Goal: Task Accomplishment & Management: Use online tool/utility

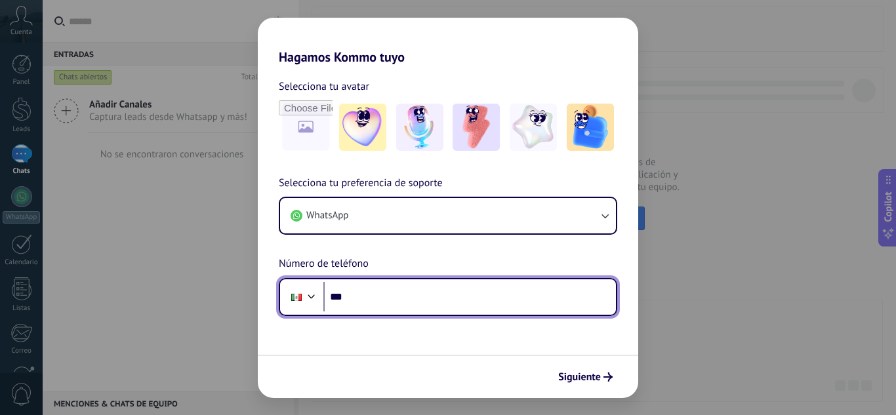
click at [367, 303] on input "***" at bounding box center [469, 297] width 293 height 30
click at [370, 298] on input "***" at bounding box center [469, 297] width 293 height 30
paste input "**********"
type input "**********"
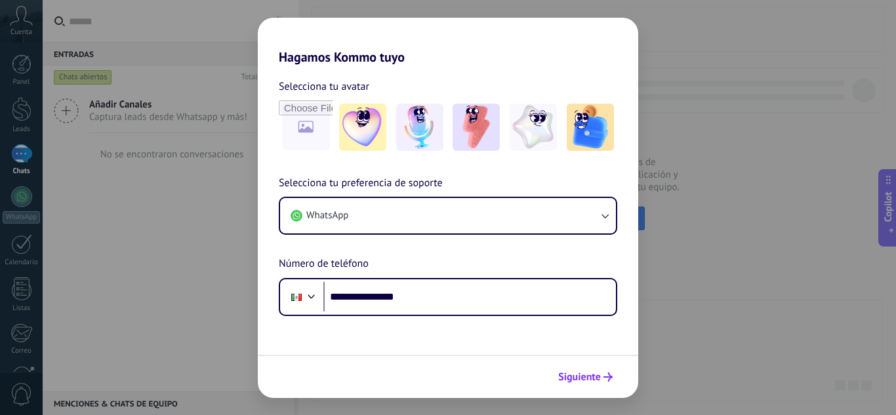
click at [581, 380] on span "Siguiente" at bounding box center [579, 377] width 43 height 9
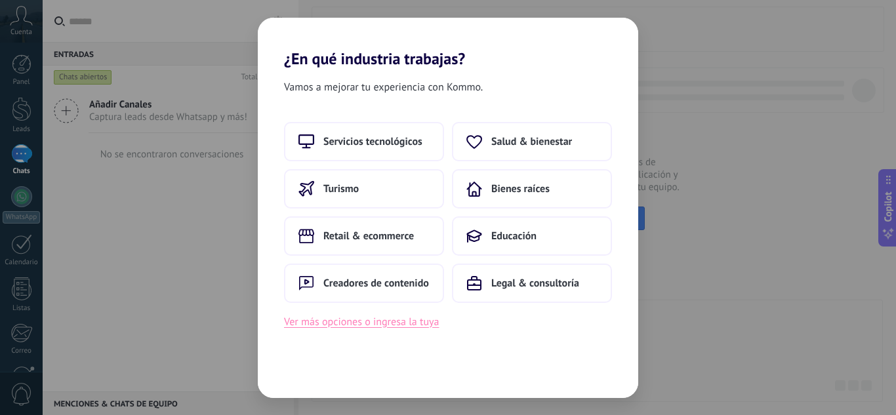
click at [352, 323] on button "Ver más opciones o ingresa la tuya" at bounding box center [361, 322] width 155 height 17
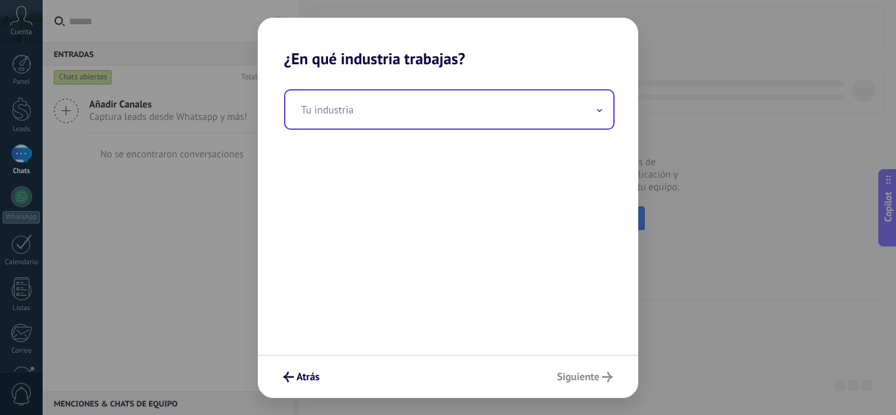
click at [348, 104] on input "text" at bounding box center [449, 110] width 328 height 38
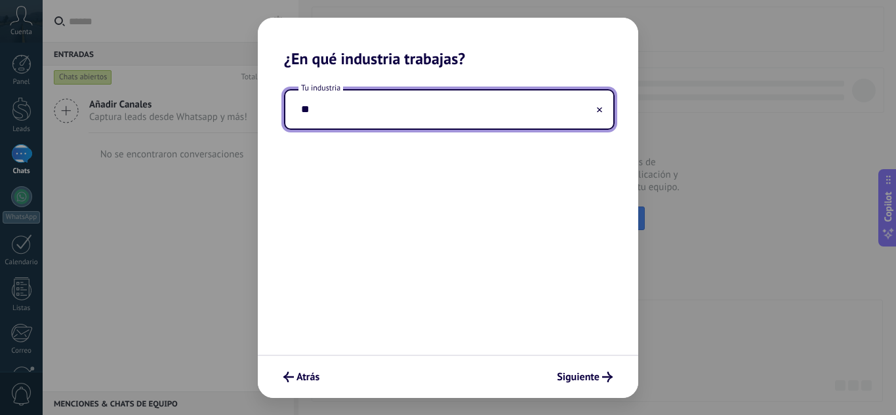
type input "*"
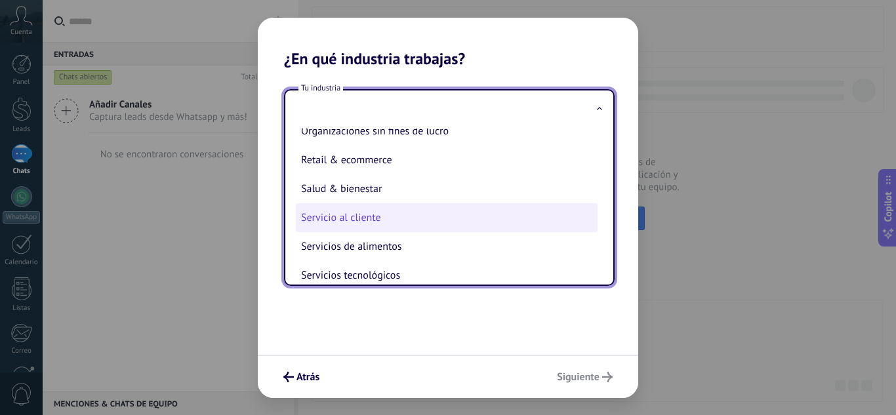
scroll to position [245, 0]
click at [397, 214] on li "Servicio al cliente" at bounding box center [447, 218] width 302 height 29
type input "**********"
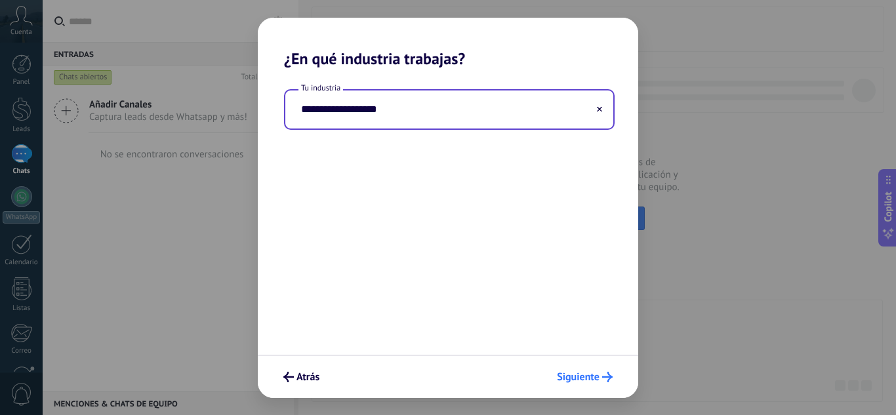
click at [560, 378] on span "Siguiente" at bounding box center [578, 377] width 43 height 9
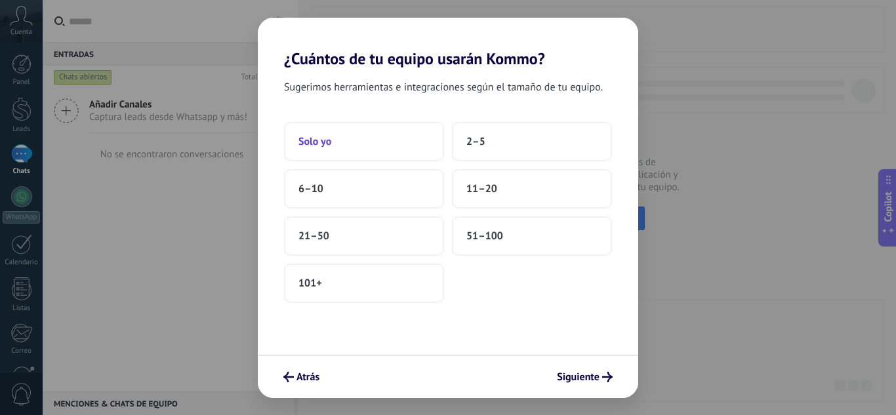
click at [364, 131] on button "Solo yo" at bounding box center [364, 141] width 160 height 39
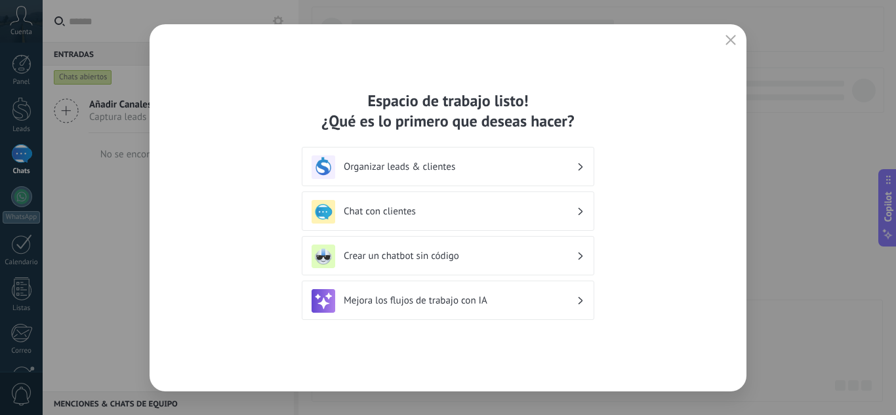
click at [449, 207] on h3 "Chat con clientes" at bounding box center [460, 211] width 233 height 12
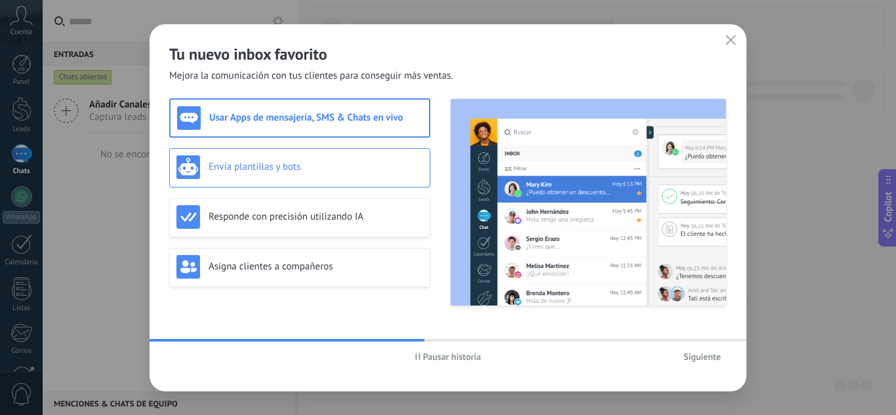
click at [298, 169] on h3 "Envía plantillas y bots" at bounding box center [316, 167] width 215 height 12
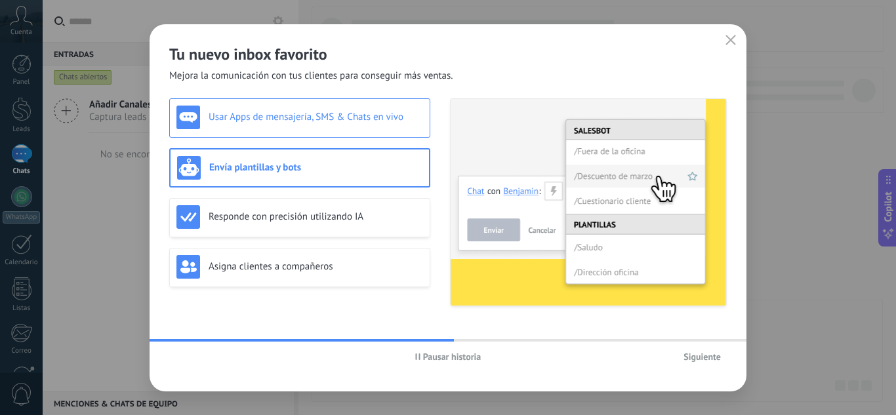
click at [316, 127] on div "Usar Apps de mensajería, SMS & Chats en vivo" at bounding box center [300, 118] width 247 height 24
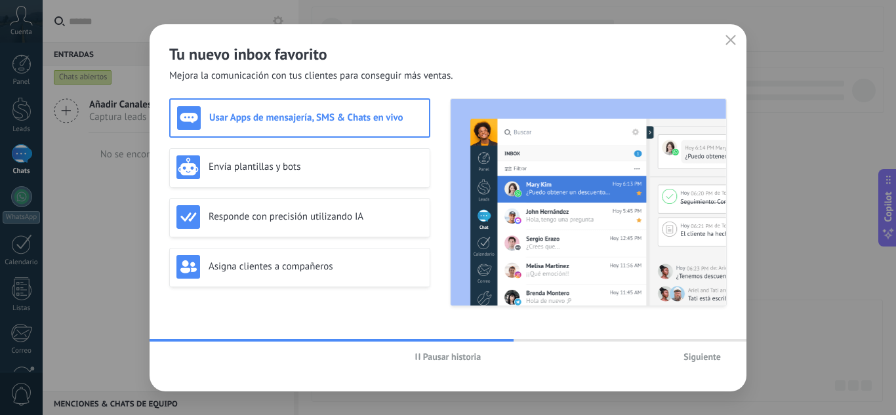
click at [699, 360] on span "Siguiente" at bounding box center [702, 356] width 37 height 9
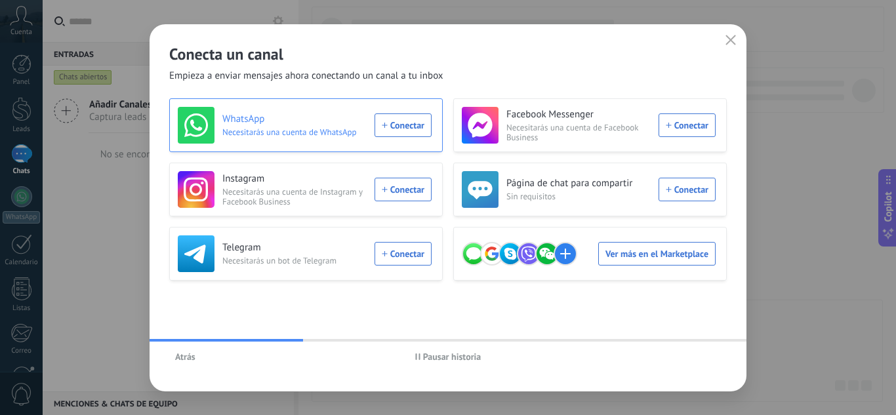
click at [275, 133] on span "Necesitarás una cuenta de WhatsApp" at bounding box center [294, 132] width 144 height 10
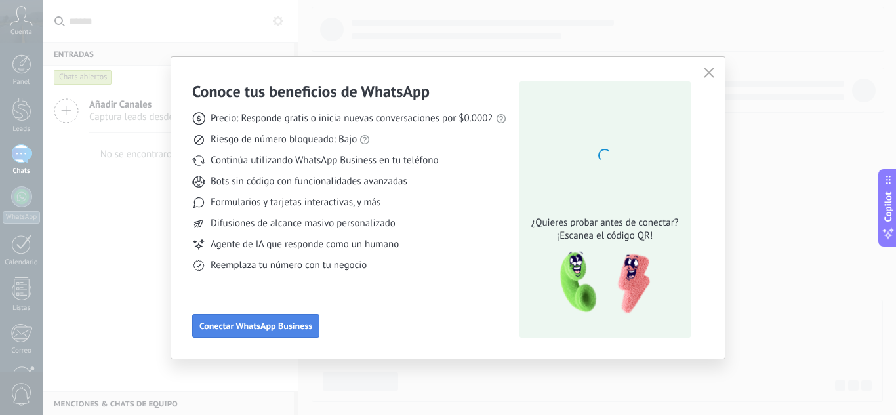
click at [259, 323] on span "Conectar WhatsApp Business" at bounding box center [255, 326] width 113 height 9
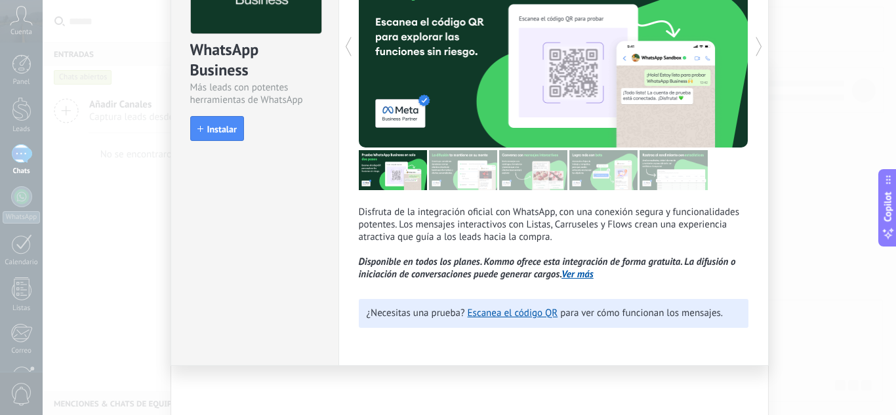
scroll to position [0, 0]
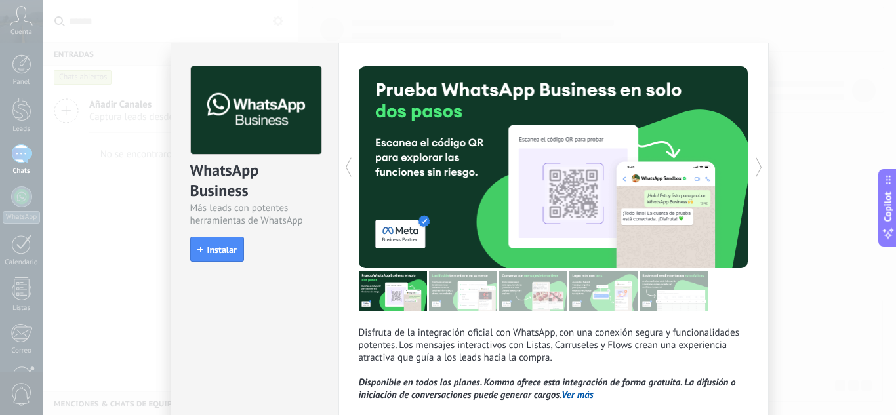
click at [753, 160] on icon at bounding box center [759, 167] width 13 height 26
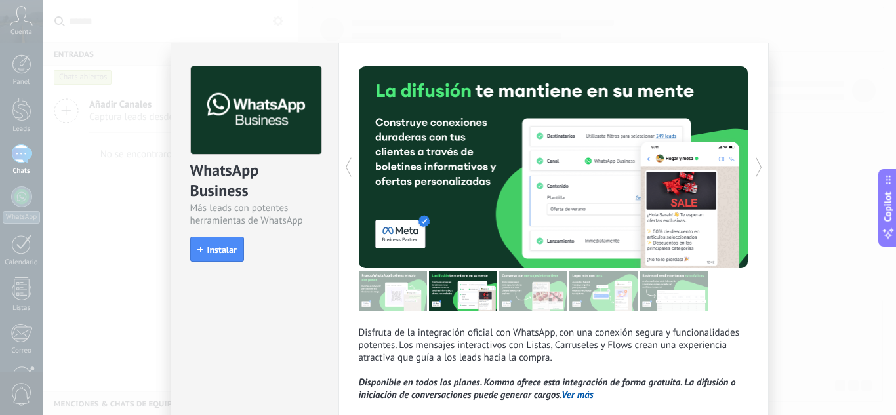
click at [753, 160] on icon at bounding box center [759, 167] width 13 height 26
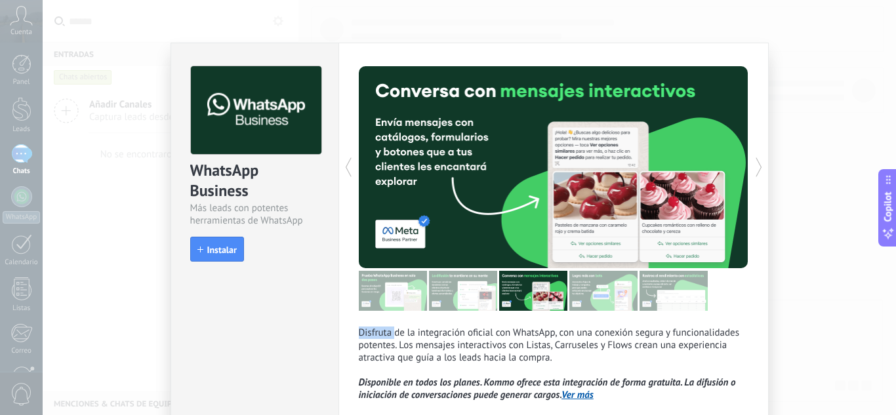
click at [753, 160] on icon at bounding box center [759, 167] width 13 height 26
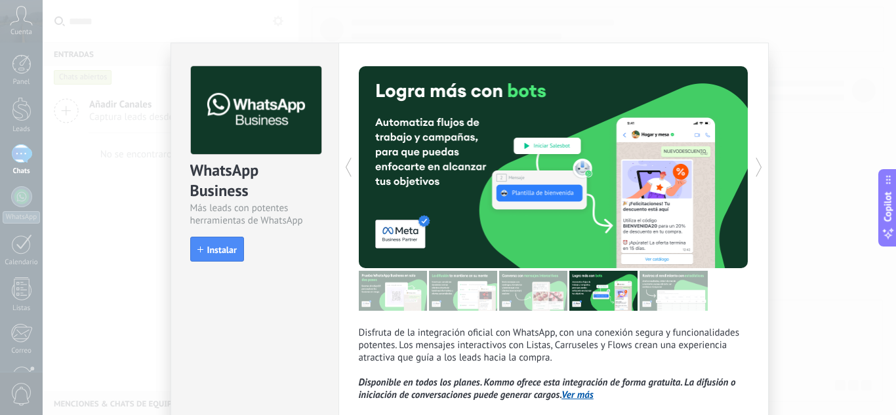
click at [753, 160] on icon at bounding box center [759, 167] width 13 height 26
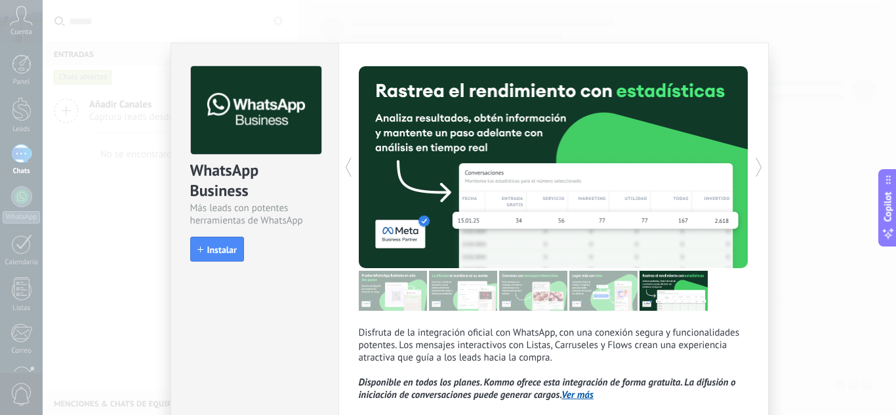
click at [753, 160] on icon at bounding box center [759, 167] width 13 height 26
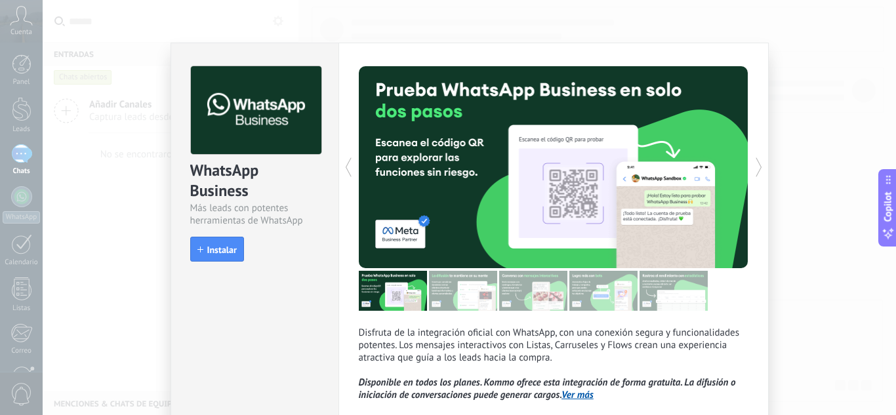
click at [753, 160] on icon at bounding box center [759, 167] width 13 height 26
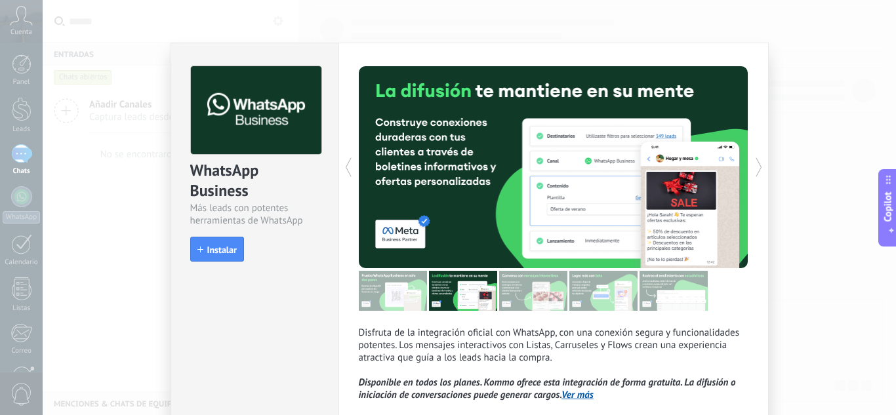
click at [518, 16] on div "WhatsApp Business Más leads con potentes herramientas de WhatsApp install Insta…" at bounding box center [470, 207] width 854 height 415
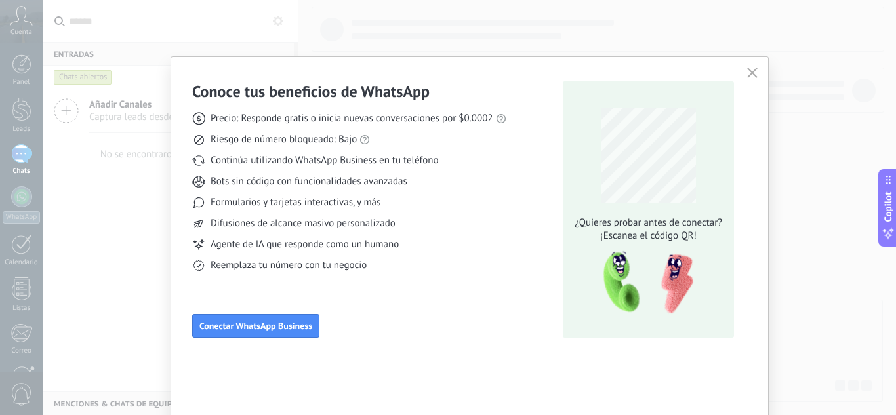
scroll to position [10, 0]
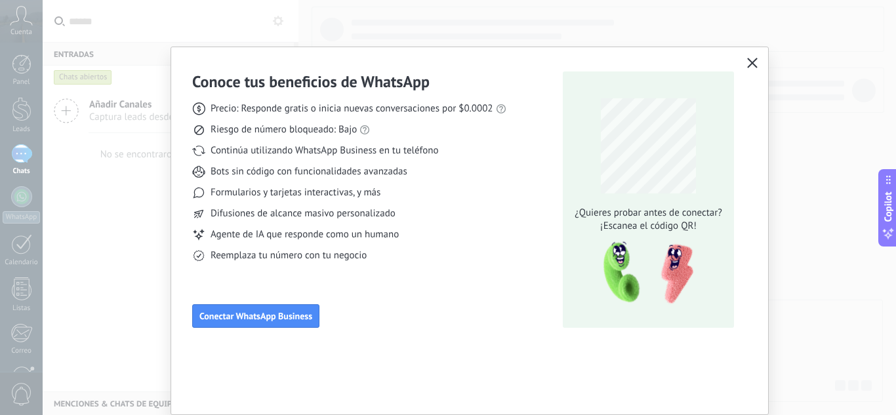
click at [753, 62] on icon "button" at bounding box center [752, 63] width 10 height 10
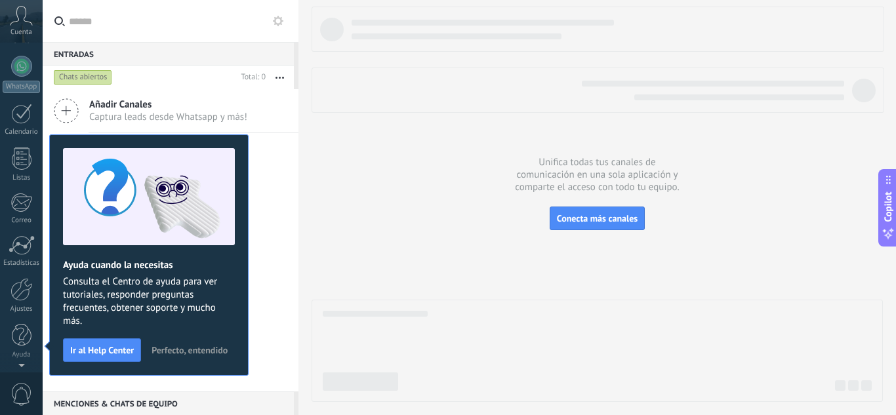
scroll to position [0, 0]
click at [18, 196] on div at bounding box center [21, 196] width 21 height 21
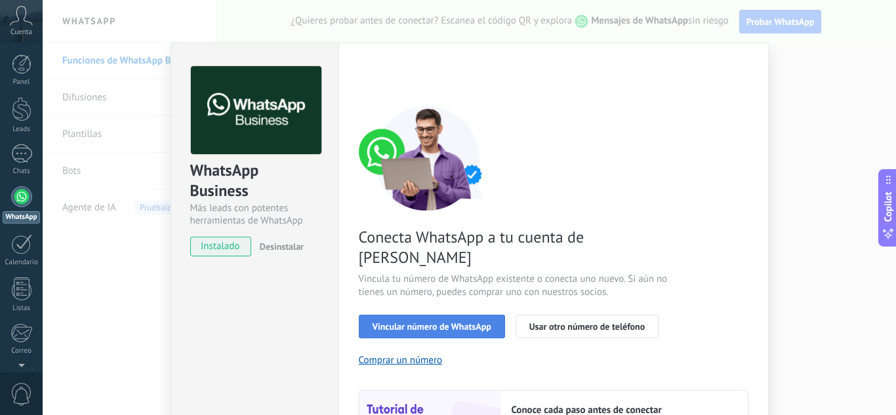
click at [465, 322] on span "Vincular número de WhatsApp" at bounding box center [432, 326] width 119 height 9
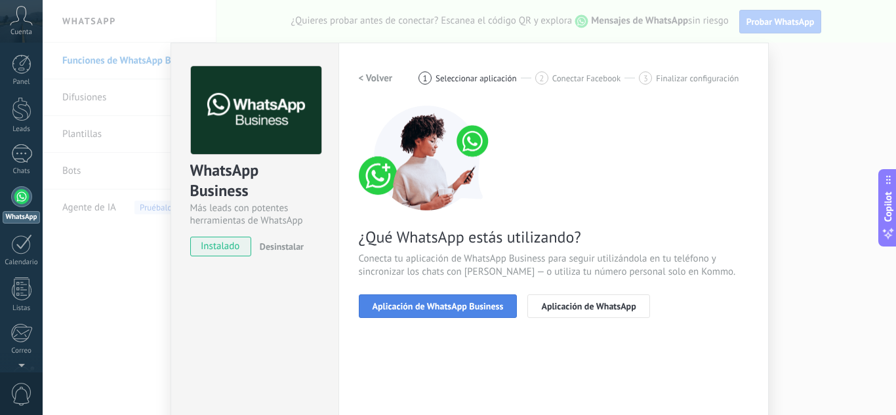
click at [476, 312] on button "Aplicación de WhatsApp Business" at bounding box center [438, 307] width 159 height 24
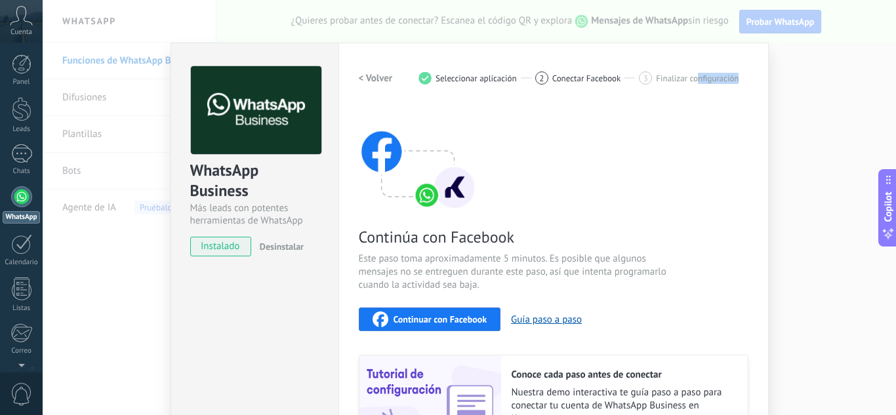
drag, startPoint x: 694, startPoint y: 73, endPoint x: 824, endPoint y: 81, distance: 130.1
click at [824, 81] on div "WhatsApp Business Más leads con potentes herramientas de WhatsApp instalado Des…" at bounding box center [470, 207] width 854 height 415
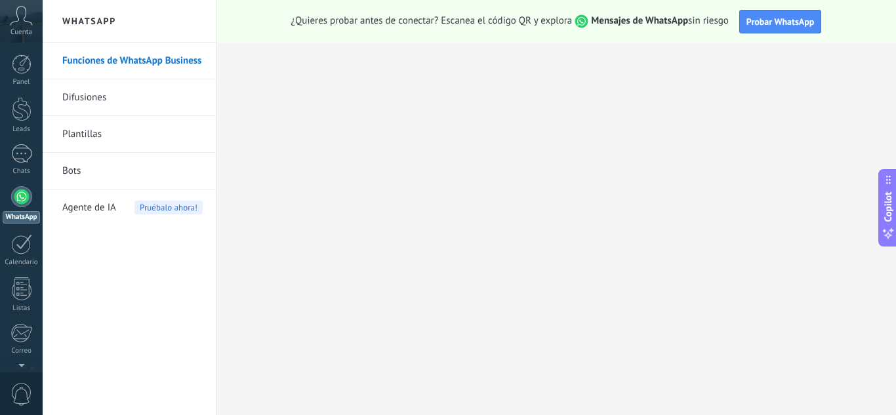
click at [81, 173] on link "Bots" at bounding box center [132, 171] width 140 height 37
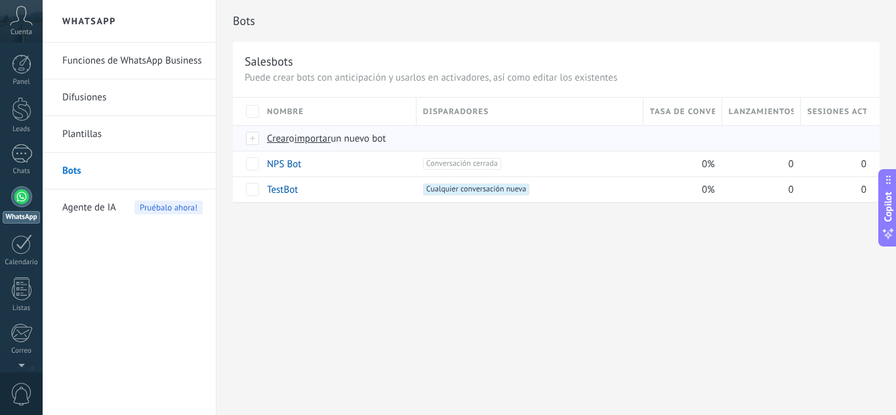
click at [282, 138] on span "Crear" at bounding box center [278, 139] width 22 height 12
